Goal: Check status: Check status

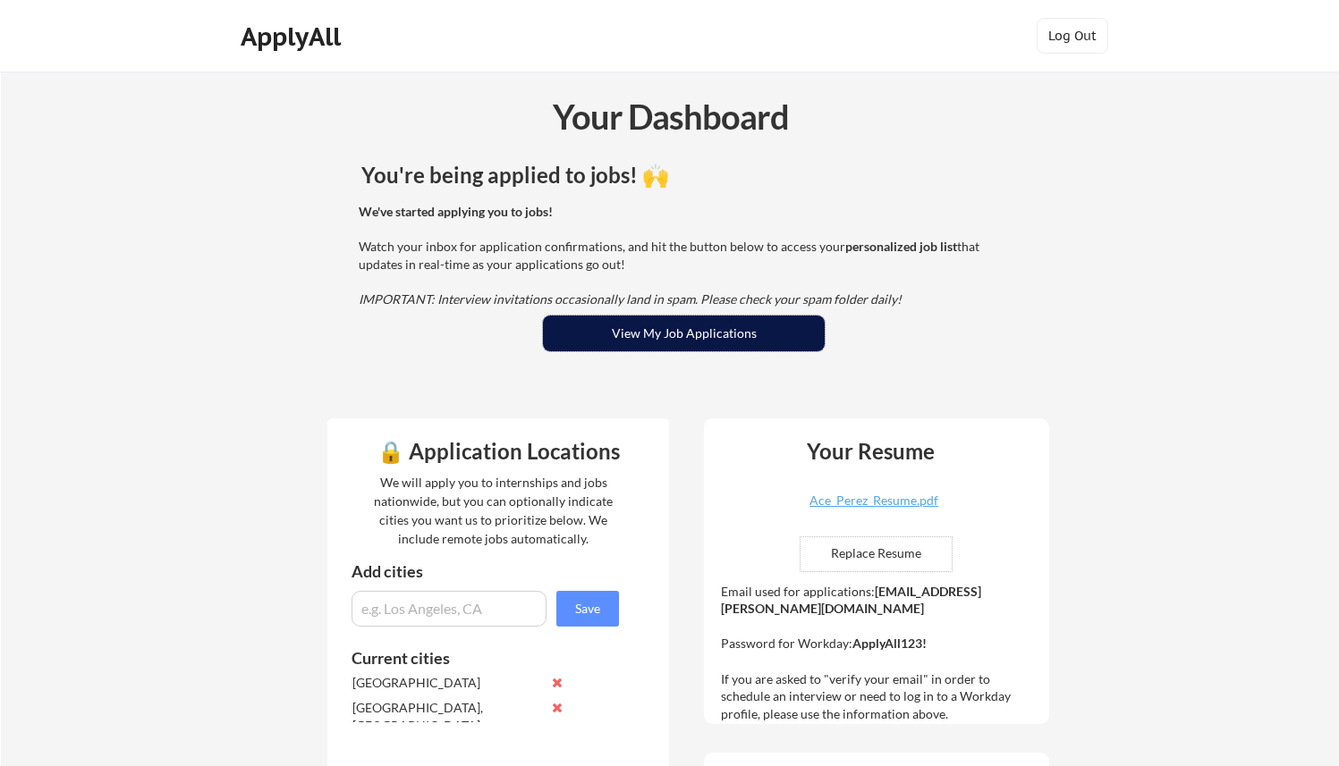
click at [809, 340] on button "View My Job Applications" at bounding box center [684, 334] width 282 height 36
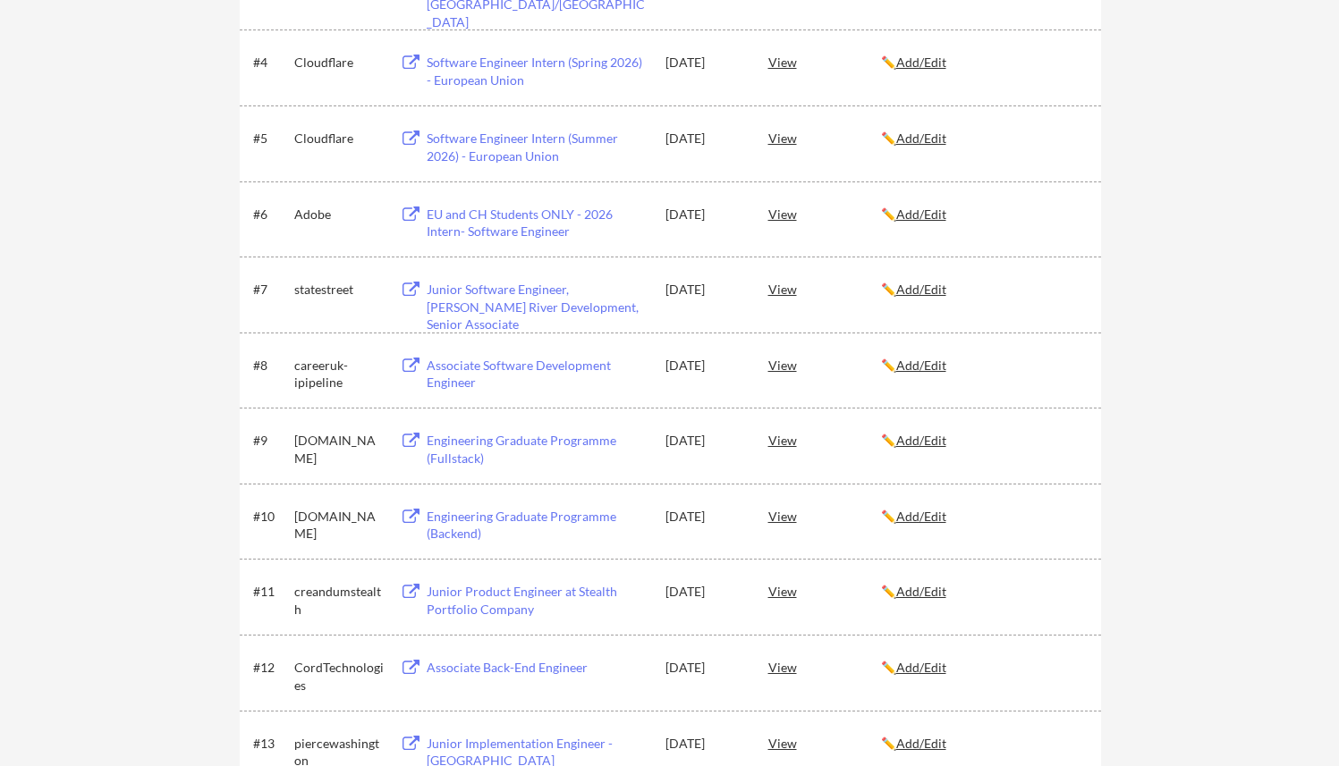
scroll to position [622, 0]
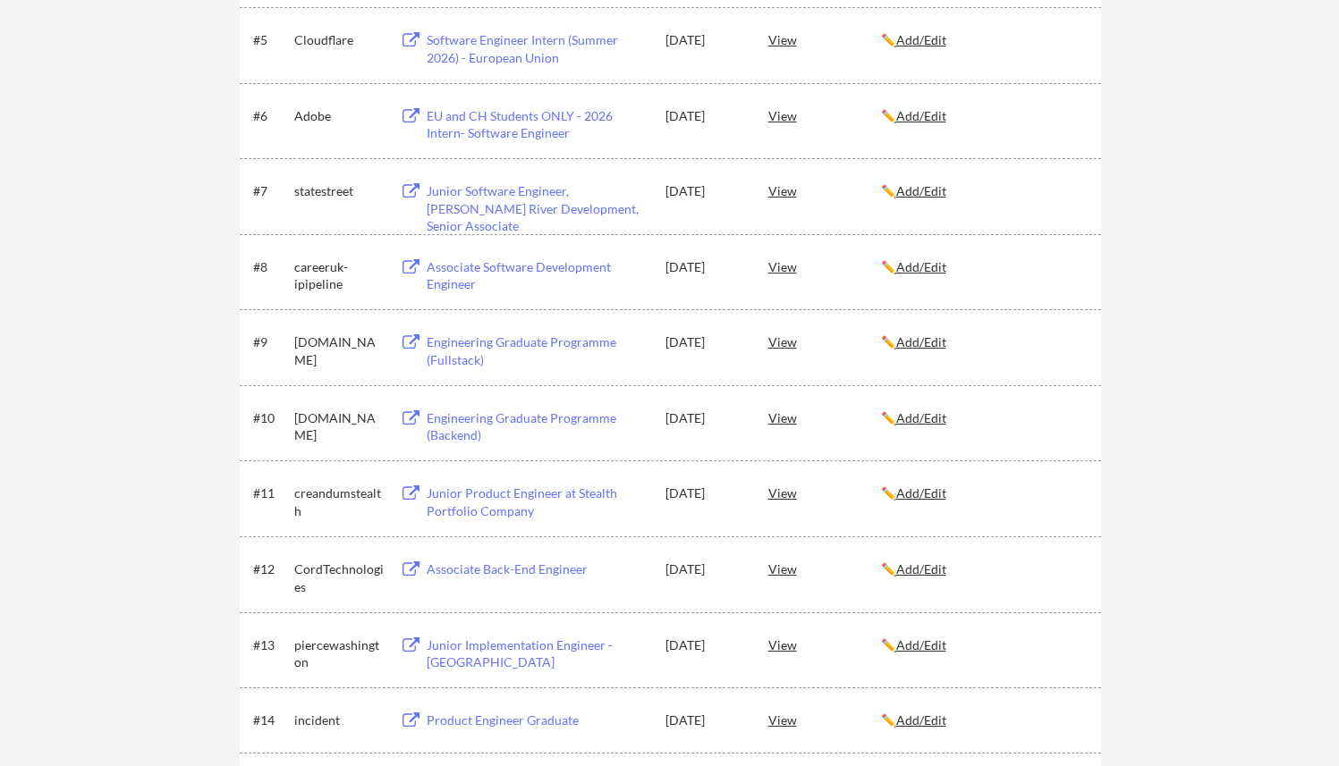
click at [536, 274] on div "Associate Software Development Engineer" at bounding box center [538, 275] width 222 height 35
click at [523, 338] on div "Engineering Graduate Programme (Fullstack)" at bounding box center [538, 351] width 222 height 35
click at [519, 411] on div "Engineering Graduate Programme (Backend)" at bounding box center [538, 427] width 222 height 35
click at [517, 500] on div "Junior Product Engineer at Stealth Portfolio Company" at bounding box center [538, 502] width 222 height 35
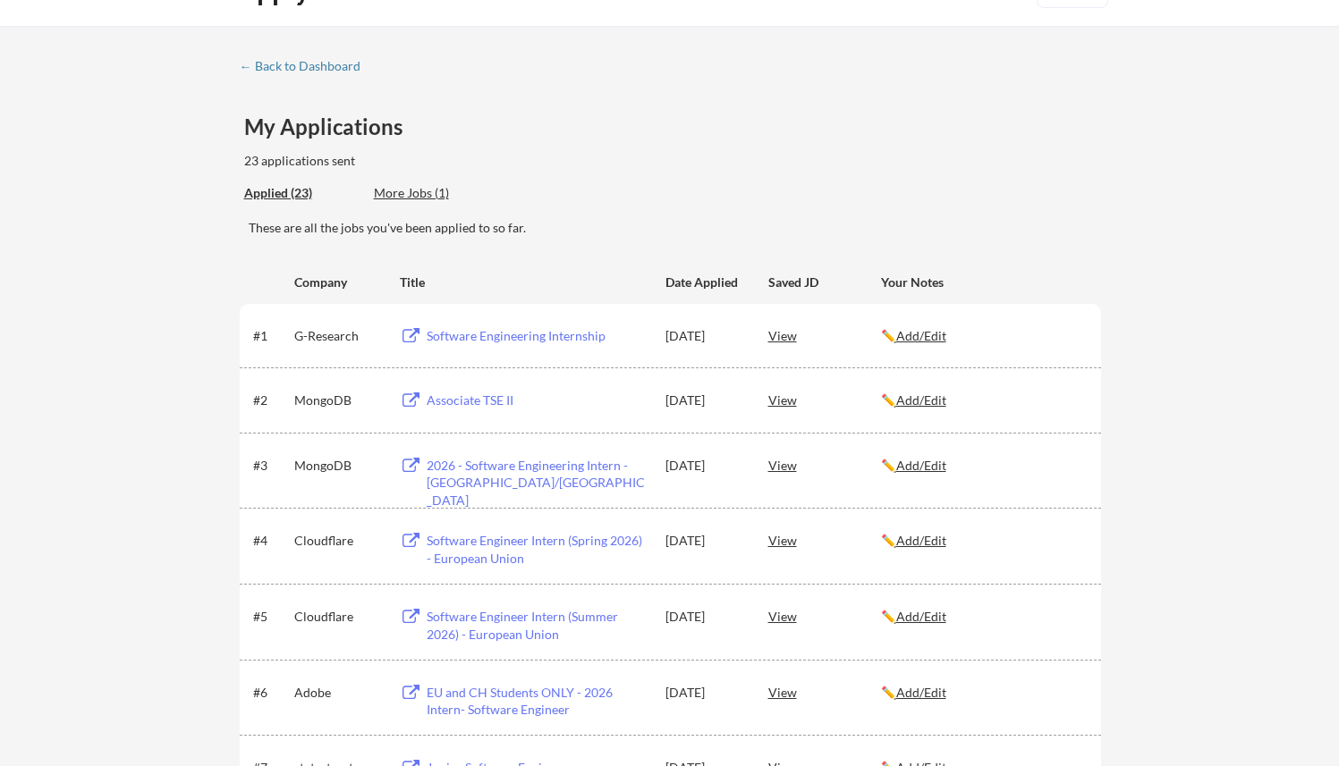
scroll to position [0, 0]
